Goal: Task Accomplishment & Management: Manage account settings

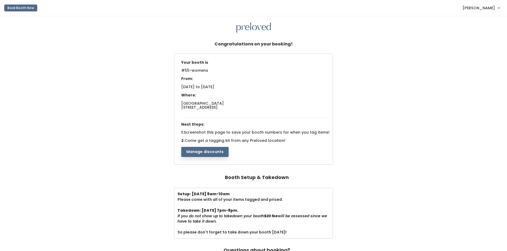
click at [204, 151] on button "Manage discounts" at bounding box center [205, 152] width 48 height 10
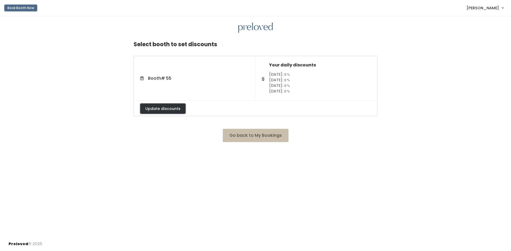
click at [169, 108] on button "Update discounts" at bounding box center [162, 109] width 45 height 10
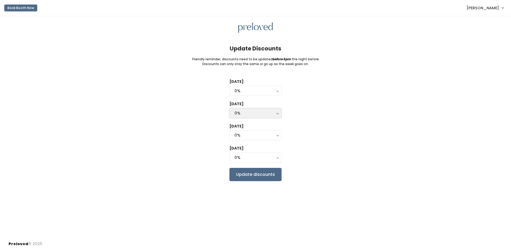
click at [248, 111] on div "0%" at bounding box center [255, 113] width 42 height 6
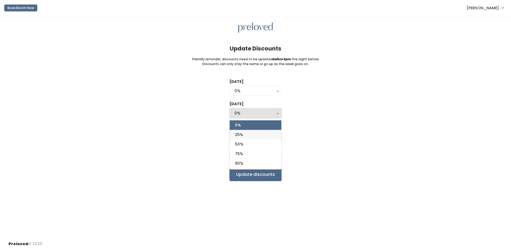
click at [246, 134] on link "25%" at bounding box center [256, 135] width 52 height 10
select select "25%"
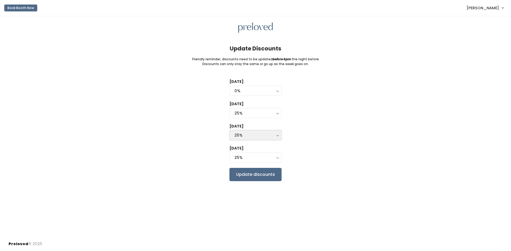
click at [246, 134] on div "25%" at bounding box center [255, 135] width 42 height 6
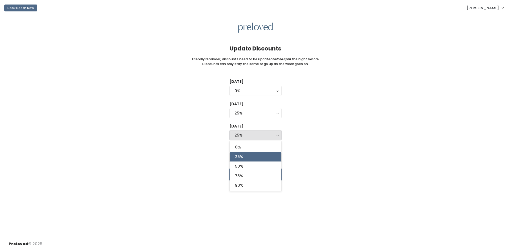
click at [313, 133] on div "Tuesday 0% 25% 50% 75% 90% 0% Wednesday 0% 25% 50% 75% 90% 25% 0% 25% 50% 75% 9…" at bounding box center [256, 130] width 494 height 102
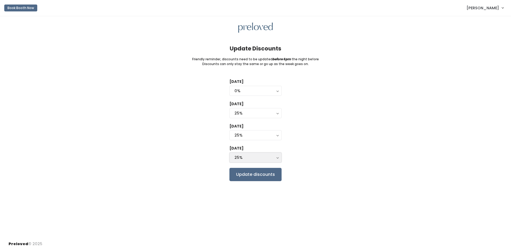
click at [260, 157] on div "25%" at bounding box center [255, 158] width 42 height 6
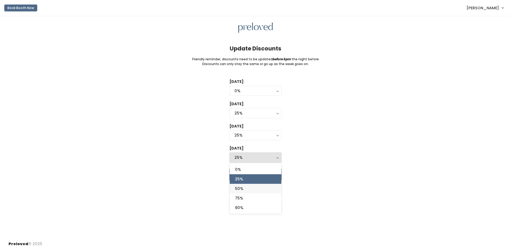
click at [239, 190] on span "50%" at bounding box center [239, 189] width 8 height 6
select select "50%"
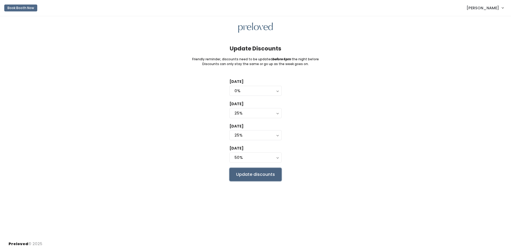
click at [240, 175] on input "Update discounts" at bounding box center [255, 174] width 52 height 13
